Goal: Register for event/course

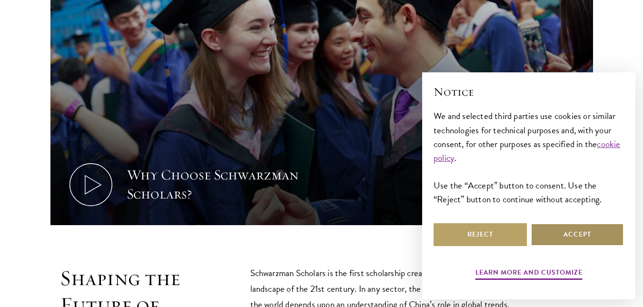
click at [552, 231] on button "Accept" at bounding box center [577, 234] width 93 height 23
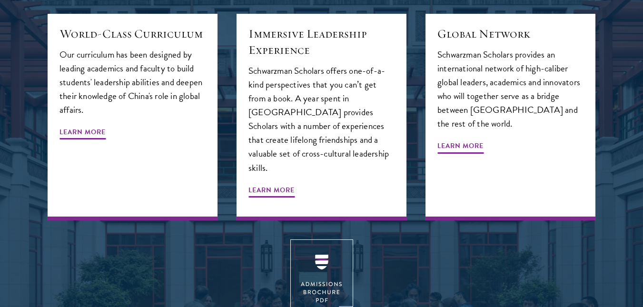
scroll to position [1238, 0]
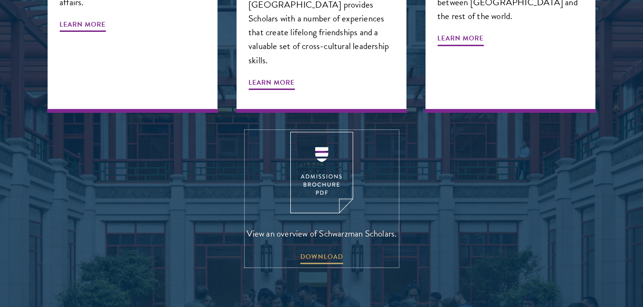
click at [316, 150] on img at bounding box center [321, 172] width 63 height 81
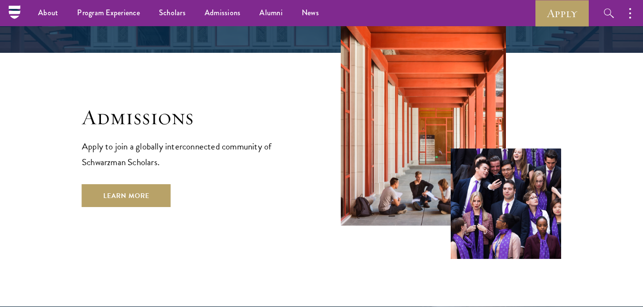
scroll to position [1524, 0]
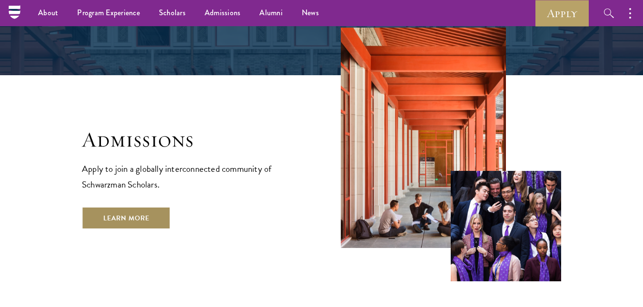
click at [148, 207] on link "Learn More" at bounding box center [126, 218] width 89 height 23
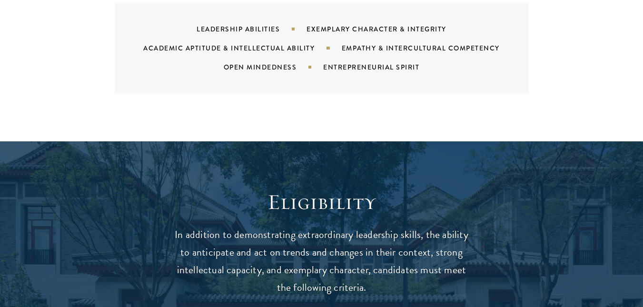
scroll to position [1238, 0]
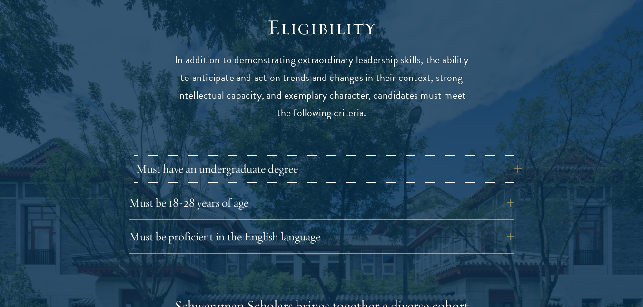
click at [273, 158] on button "Must have an undergraduate degree" at bounding box center [329, 169] width 386 height 23
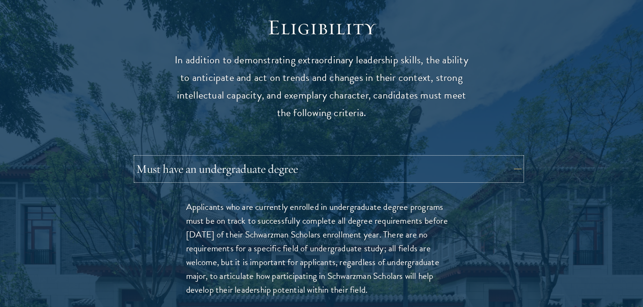
click at [273, 158] on button "Must have an undergraduate degree" at bounding box center [329, 169] width 386 height 23
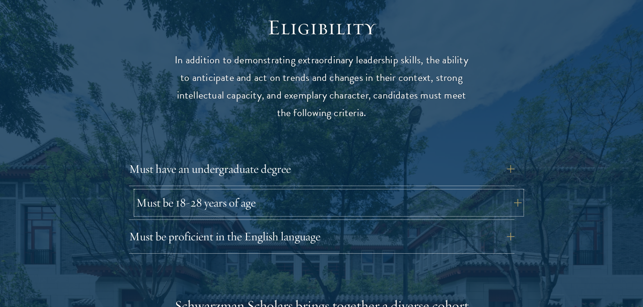
click at [273, 191] on button "Must be 18-28 years of age" at bounding box center [329, 202] width 386 height 23
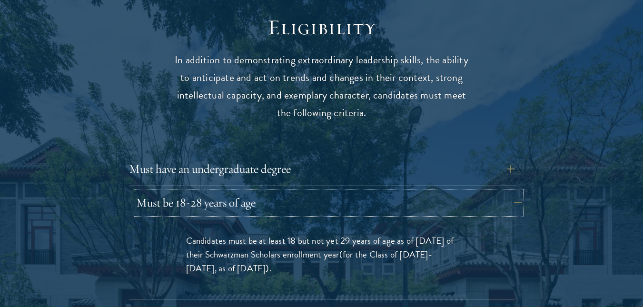
click at [273, 191] on button "Must be 18-28 years of age" at bounding box center [329, 202] width 386 height 23
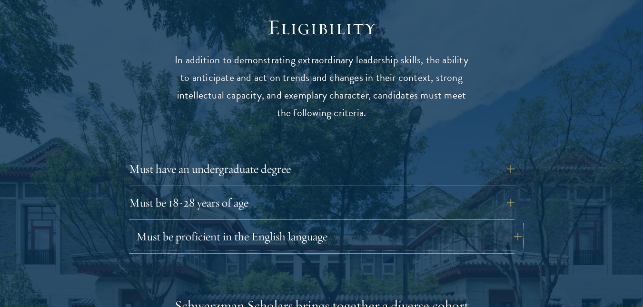
click at [276, 225] on button "Must be proficient in the English language" at bounding box center [329, 236] width 386 height 23
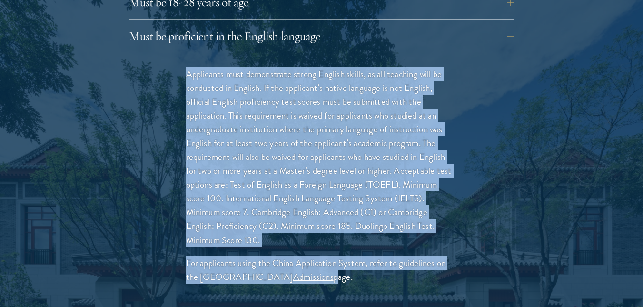
scroll to position [1524, 0]
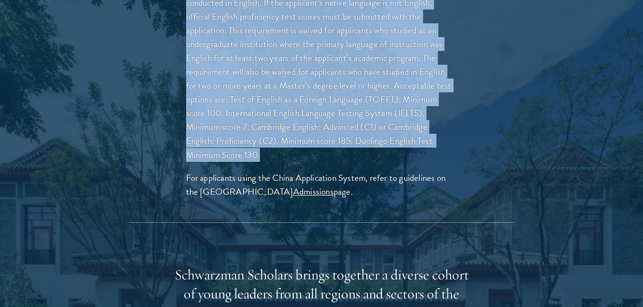
drag, startPoint x: 182, startPoint y: 156, endPoint x: 288, endPoint y: 135, distance: 107.3
click at [288, 135] on div "Applicants must demonstrate strong English skills, as all teaching will be cond…" at bounding box center [322, 95] width 329 height 255
copy p "Applicants must demonstrate strong English skills, as all teaching will be cond…"
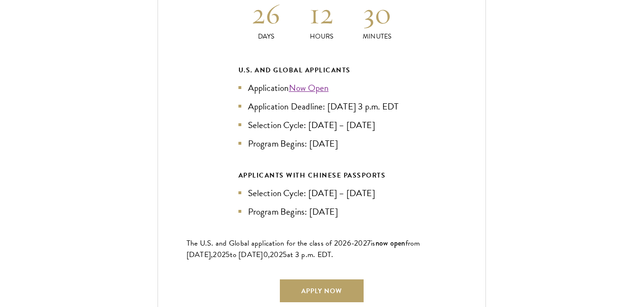
scroll to position [2381, 0]
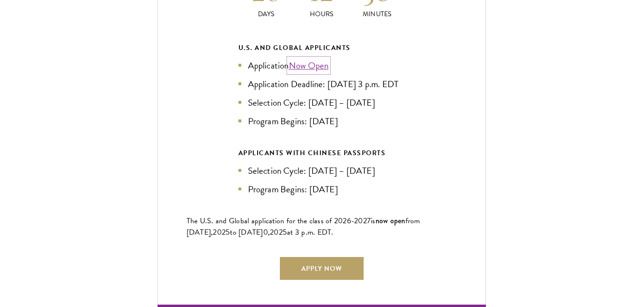
click at [318, 59] on link "Now Open" at bounding box center [309, 66] width 40 height 14
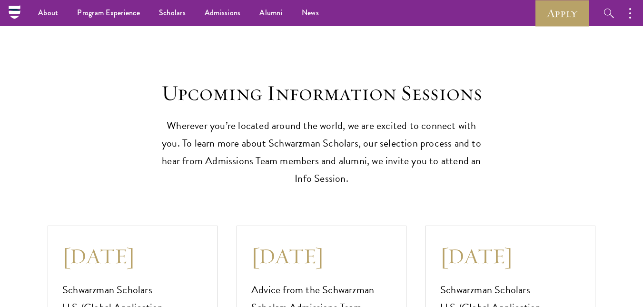
scroll to position [2476, 0]
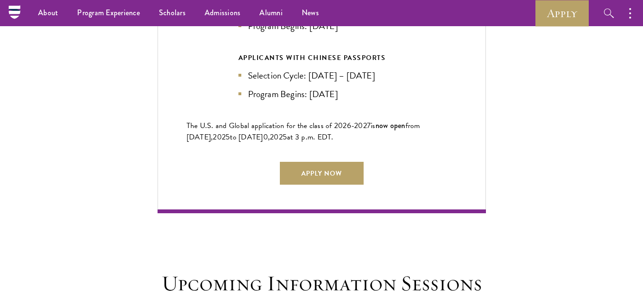
click at [337, 153] on div "Current Selection Cycle: Countdown to [DATE] Application Deadline 26 Days 12 Ho…" at bounding box center [322, 10] width 329 height 405
click at [337, 163] on link "Apply Now" at bounding box center [322, 173] width 84 height 23
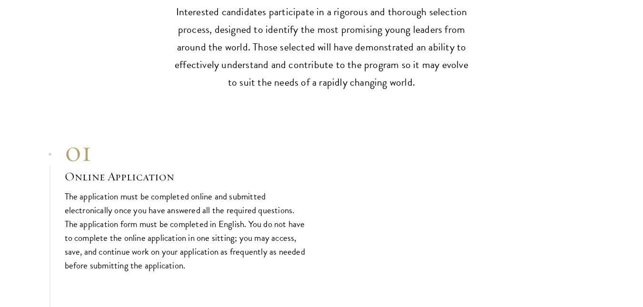
scroll to position [3333, 0]
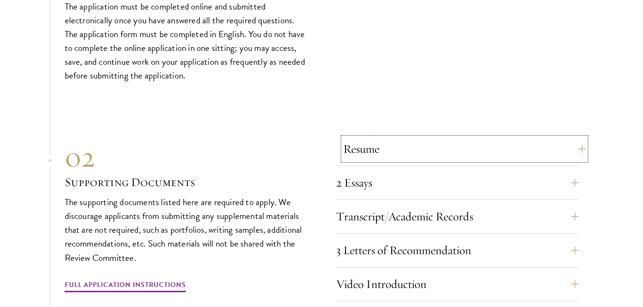
click at [398, 138] on button "Resume" at bounding box center [464, 149] width 243 height 23
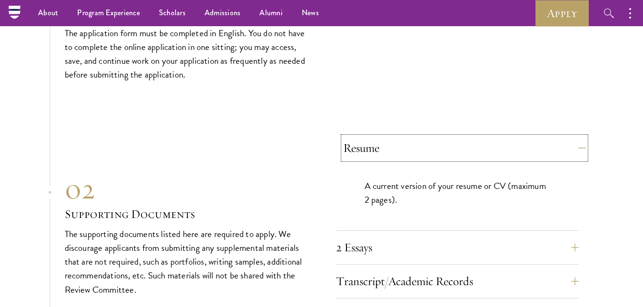
scroll to position [3174, 0]
click at [398, 138] on button "Resume" at bounding box center [464, 149] width 243 height 23
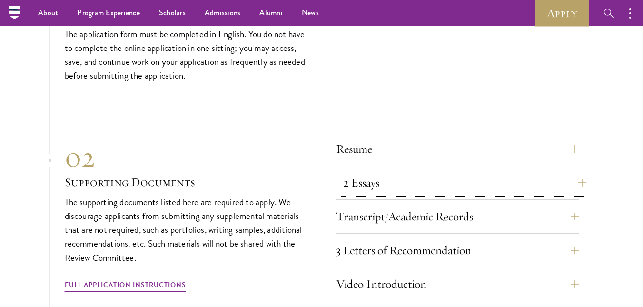
click at [373, 171] on button "2 Essays" at bounding box center [464, 182] width 243 height 23
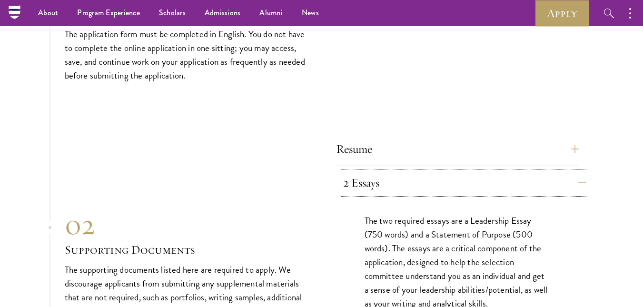
click at [373, 171] on button "2 Essays" at bounding box center [464, 182] width 243 height 23
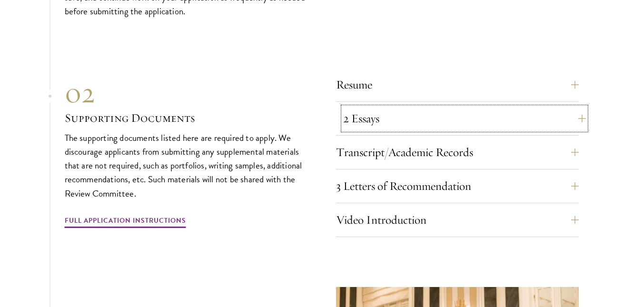
scroll to position [3269, 0]
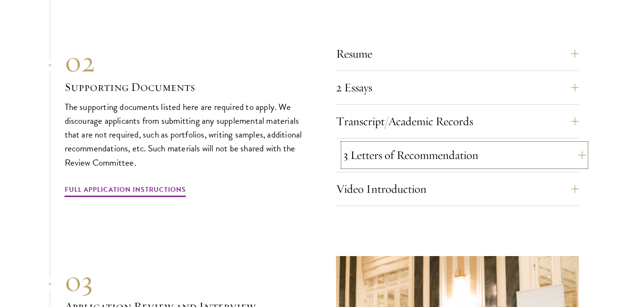
click at [377, 144] on button "3 Letters of Recommendation" at bounding box center [464, 155] width 243 height 23
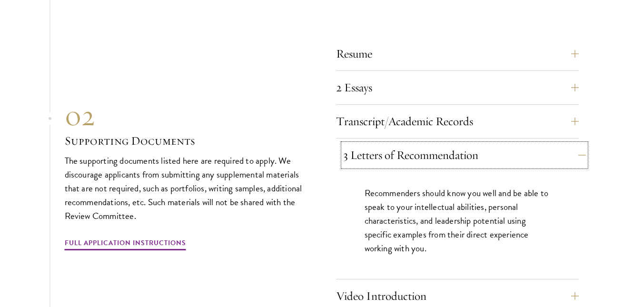
click at [377, 144] on button "3 Letters of Recommendation" at bounding box center [464, 155] width 243 height 23
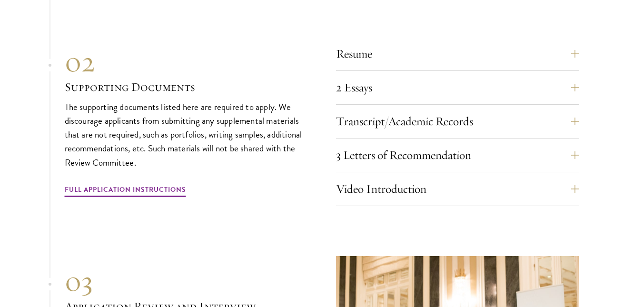
click at [310, 172] on div "Resume A current version of your resume or CV (maximum 2 pages). 2 Essays The t…" at bounding box center [322, 121] width 514 height 169
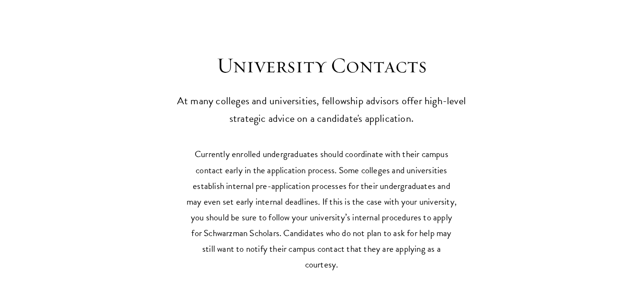
scroll to position [4507, 0]
